Goal: Feedback & Contribution: Leave review/rating

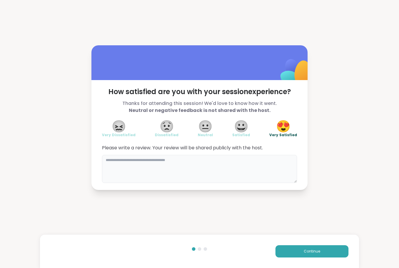
click at [210, 161] on textarea at bounding box center [199, 169] width 195 height 28
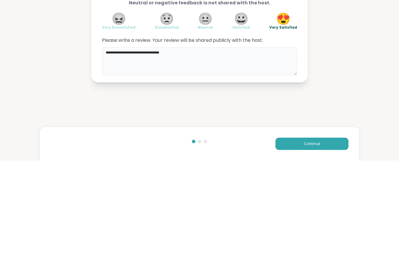
type textarea "**********"
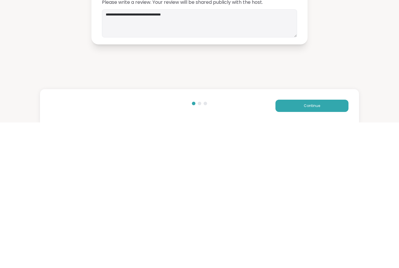
click at [318, 248] on span "Continue" at bounding box center [311, 250] width 16 height 5
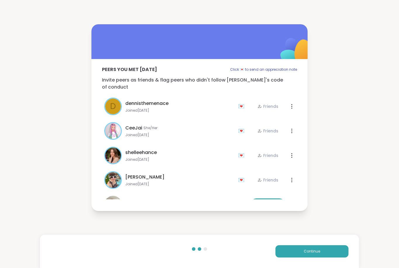
click at [317, 237] on div "Continue" at bounding box center [199, 250] width 319 height 33
click at [312, 251] on span "Continue" at bounding box center [311, 250] width 16 height 5
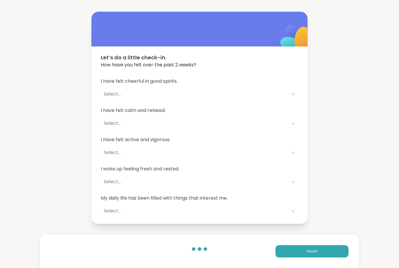
click at [318, 254] on button "Finish" at bounding box center [311, 251] width 73 height 12
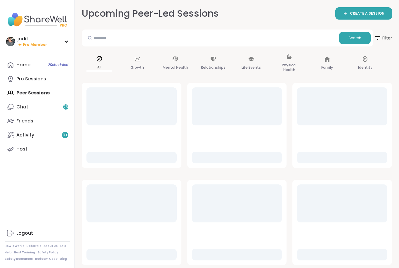
click at [22, 63] on div "Home 2 Scheduled" at bounding box center [23, 65] width 14 height 6
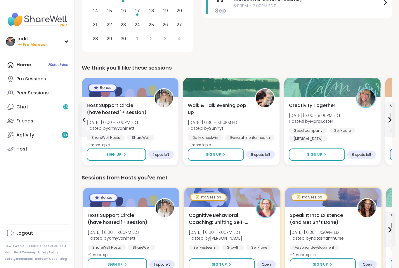
scroll to position [102, 0]
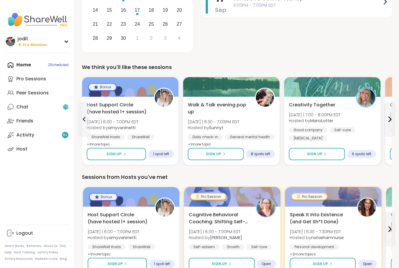
click at [353, 112] on div "Creativity Together [DATE] | 7:00 - 8:00PM EDT Hosted by [PERSON_NAME] Good com…" at bounding box center [332, 121] width 87 height 40
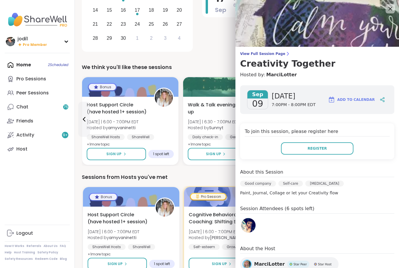
click at [251, 224] on img at bounding box center [248, 225] width 15 height 15
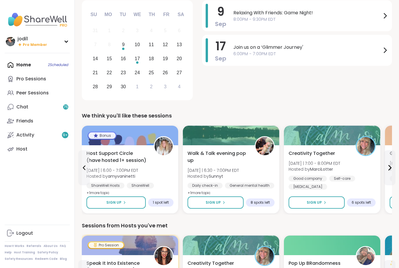
scroll to position [0, 0]
